Goal: Task Accomplishment & Management: Complete application form

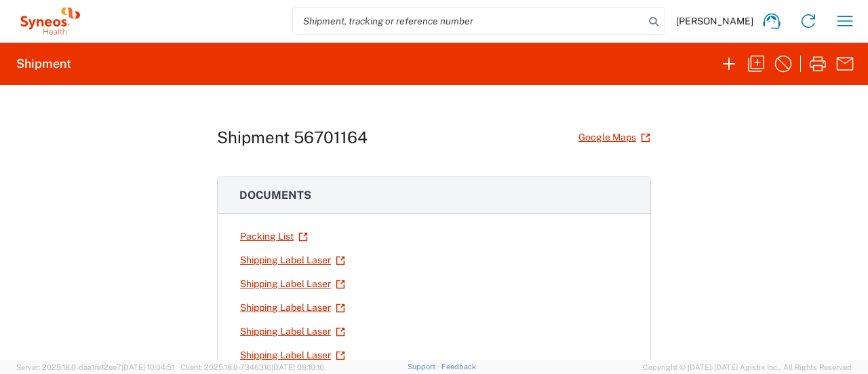
scroll to position [210, 0]
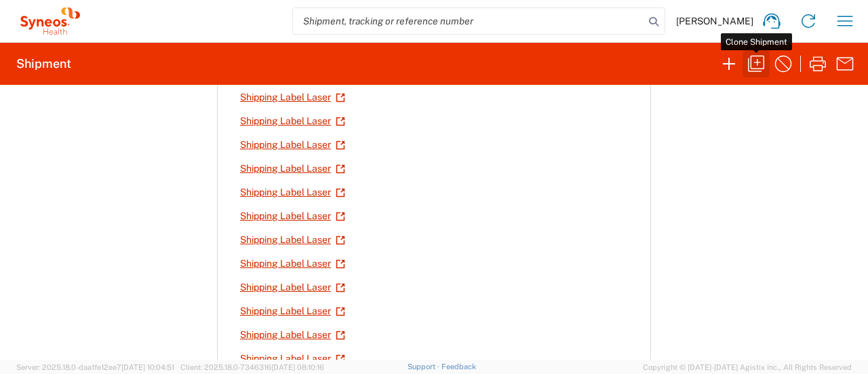
click at [754, 66] on icon "button" at bounding box center [757, 64] width 22 height 22
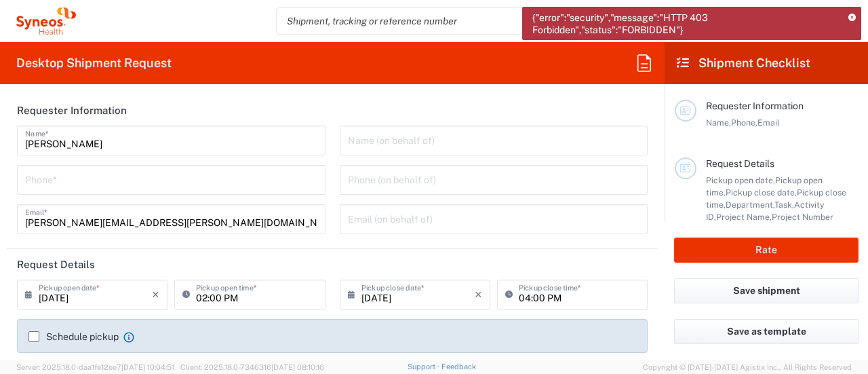
click at [852, 21] on icon at bounding box center [852, 17] width 7 height 7
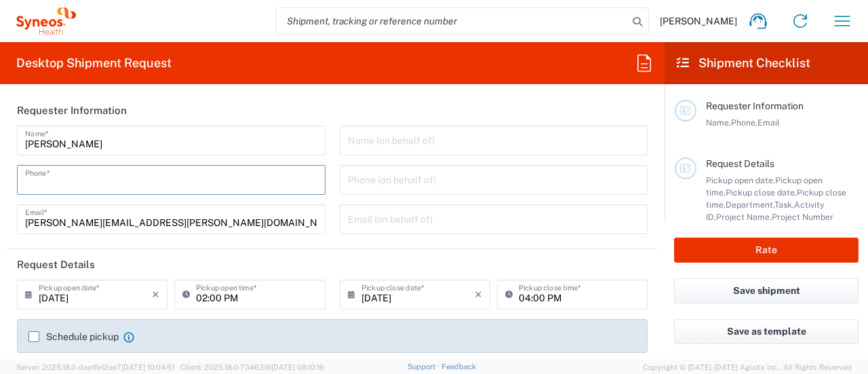
click at [131, 180] on input "tel" at bounding box center [171, 179] width 292 height 24
type input "7325374995"
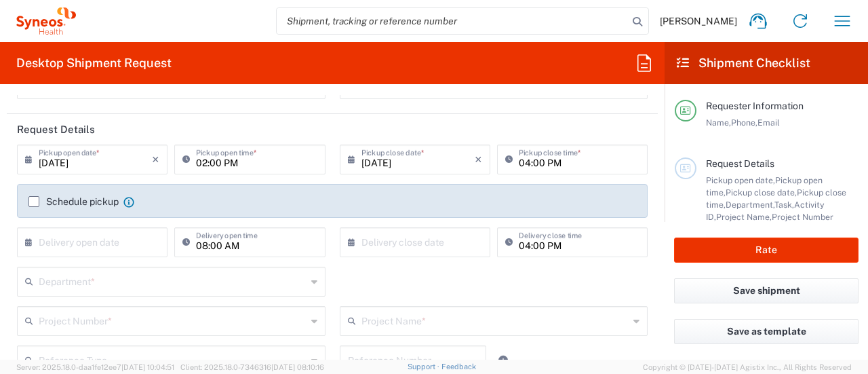
scroll to position [132, 0]
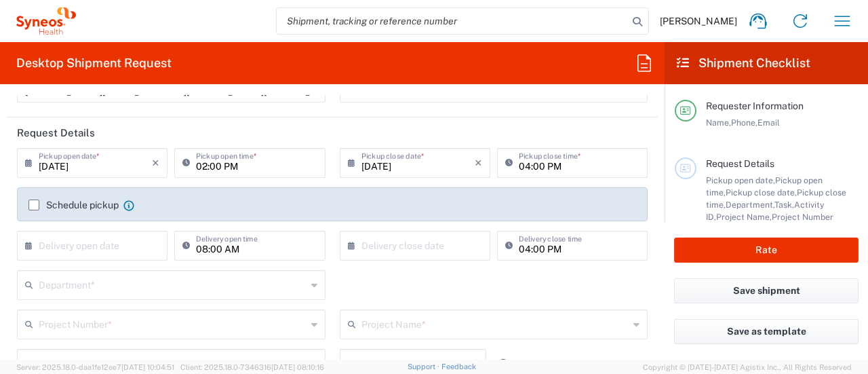
click at [196, 167] on input "02:00 PM" at bounding box center [256, 162] width 121 height 24
type input "04:00 PM"
click at [519, 165] on input "04:00 PM" at bounding box center [579, 162] width 121 height 24
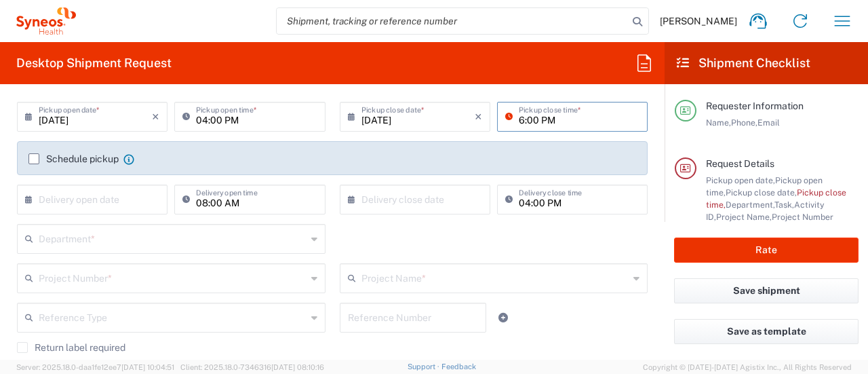
scroll to position [233, 0]
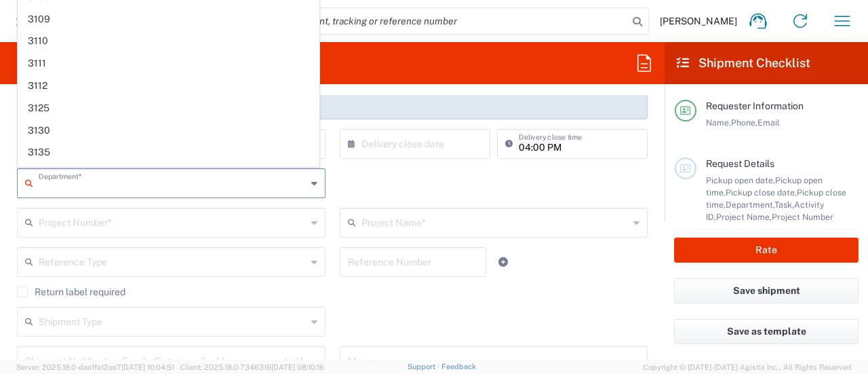
type input "06:00 PM"
click at [193, 185] on input "text" at bounding box center [173, 182] width 268 height 24
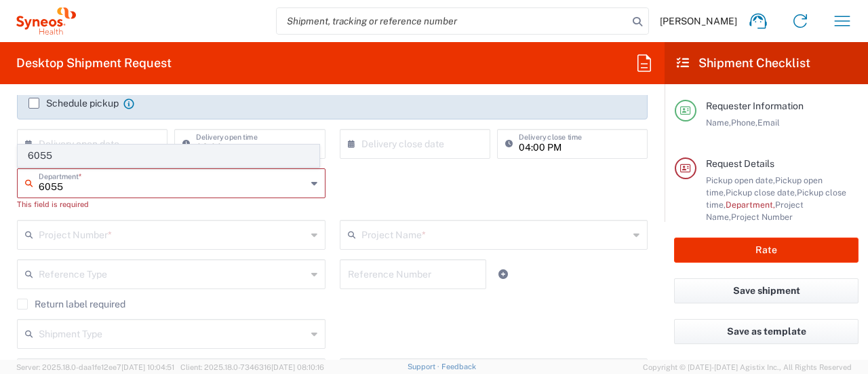
type input "6055"
click at [149, 154] on span "6055" at bounding box center [168, 155] width 301 height 21
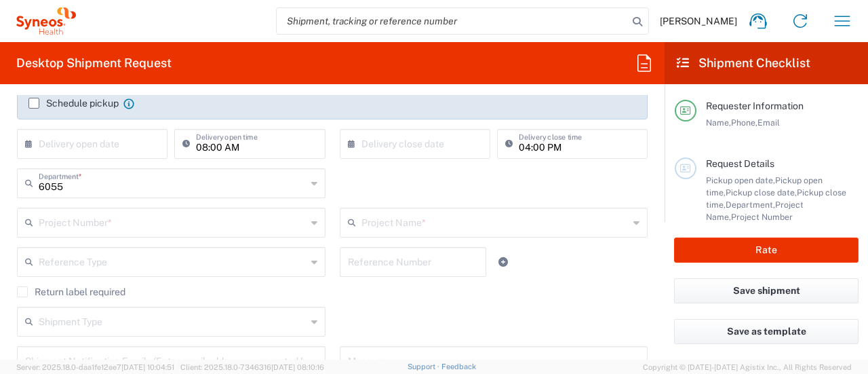
click at [115, 219] on input "text" at bounding box center [173, 222] width 268 height 24
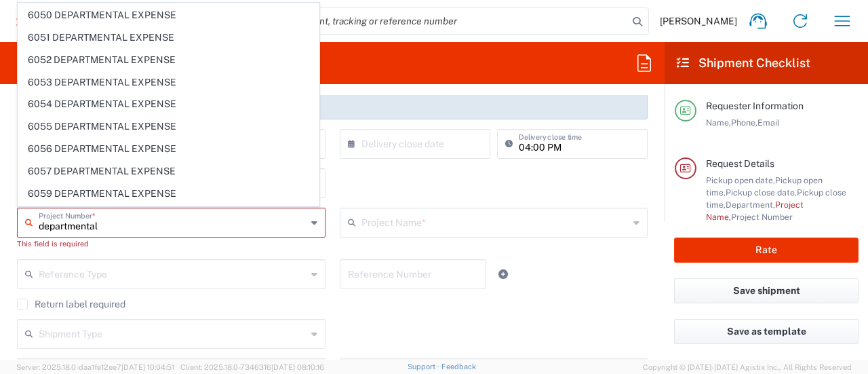
scroll to position [4792, 0]
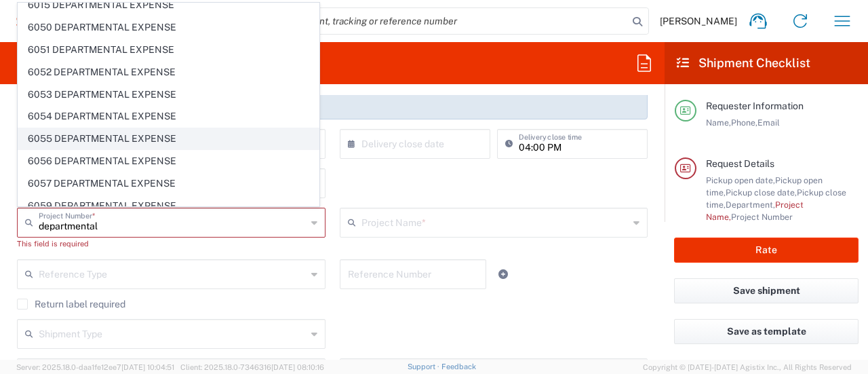
click at [118, 128] on span "6055 DEPARTMENTAL EXPENSE" at bounding box center [168, 138] width 301 height 21
type input "6055 DEPARTMENTAL EXPENSE"
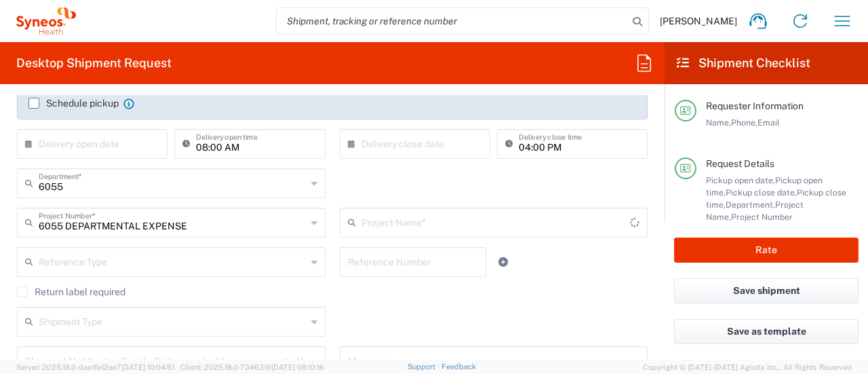
type input "6055 DEPARTMENTAL EXPENSE"
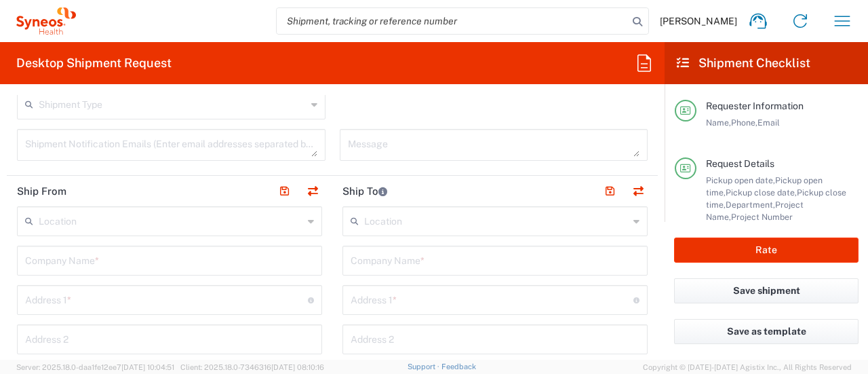
scroll to position [465, 0]
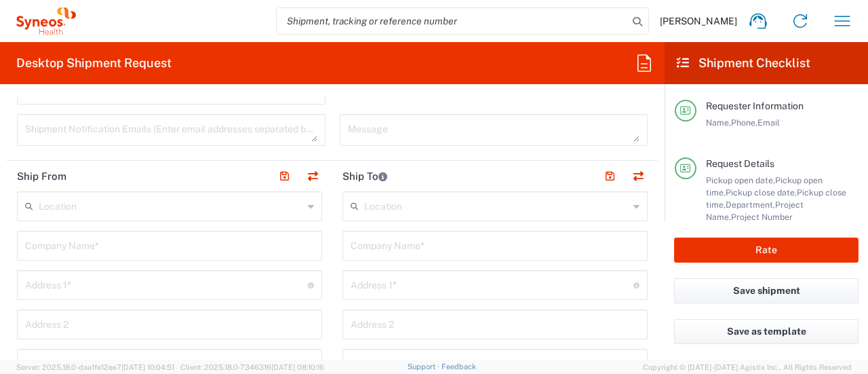
click at [190, 250] on input "text" at bounding box center [169, 245] width 289 height 24
type input "Syneos Health"
type input "[STREET_ADDRESS]"
type input "BRIDGEWATER"
type input "[US_STATE]"
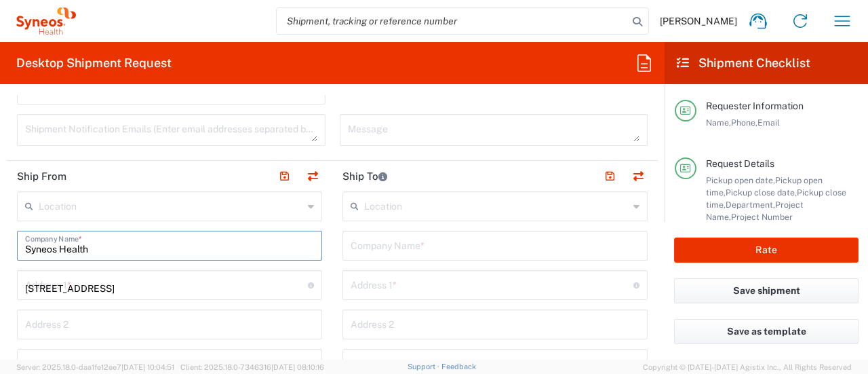
type input "08807"
type input "7325374995"
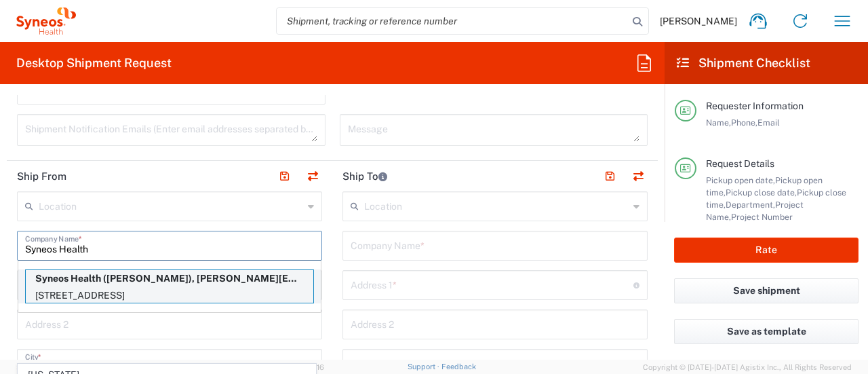
click at [242, 301] on p "[STREET_ADDRESS]" at bounding box center [170, 295] width 288 height 17
type input "Bridgewater"
type input "[US_STATE]"
type input "[PERSON_NAME]"
type input "[PERSON_NAME][EMAIL_ADDRESS][PERSON_NAME][DOMAIN_NAME]"
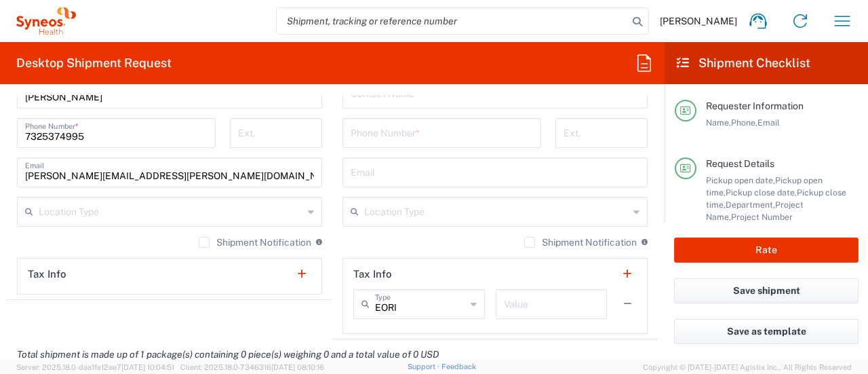
scroll to position [901, 0]
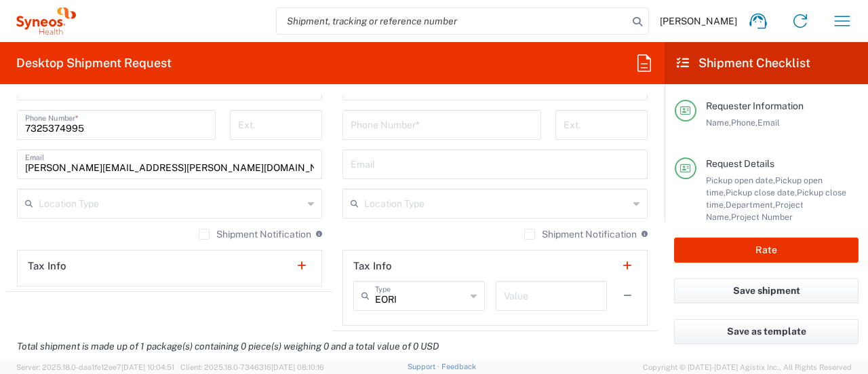
click at [201, 237] on label "Shipment Notification" at bounding box center [255, 234] width 113 height 11
click at [204, 234] on input "Shipment Notification" at bounding box center [204, 234] width 0 height 0
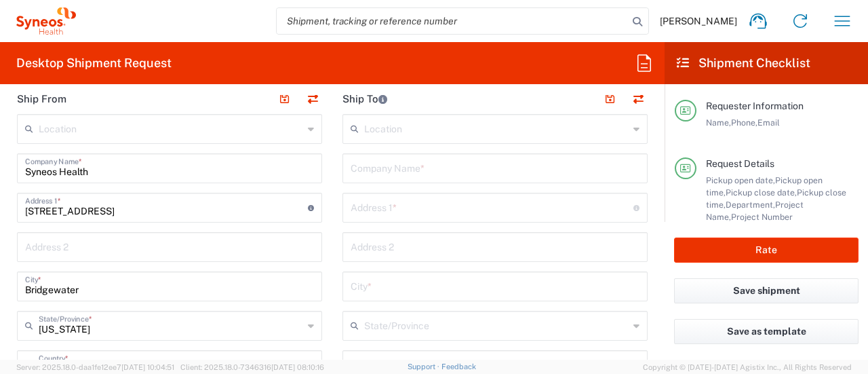
scroll to position [524, 0]
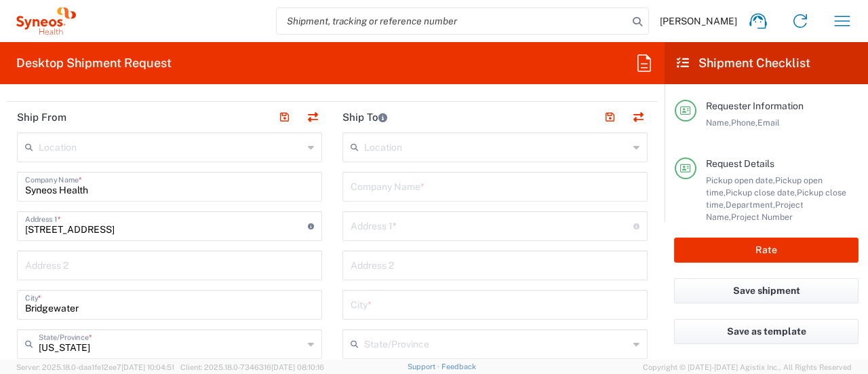
click at [395, 178] on input "text" at bounding box center [495, 186] width 289 height 24
